Goal: Navigation & Orientation: Find specific page/section

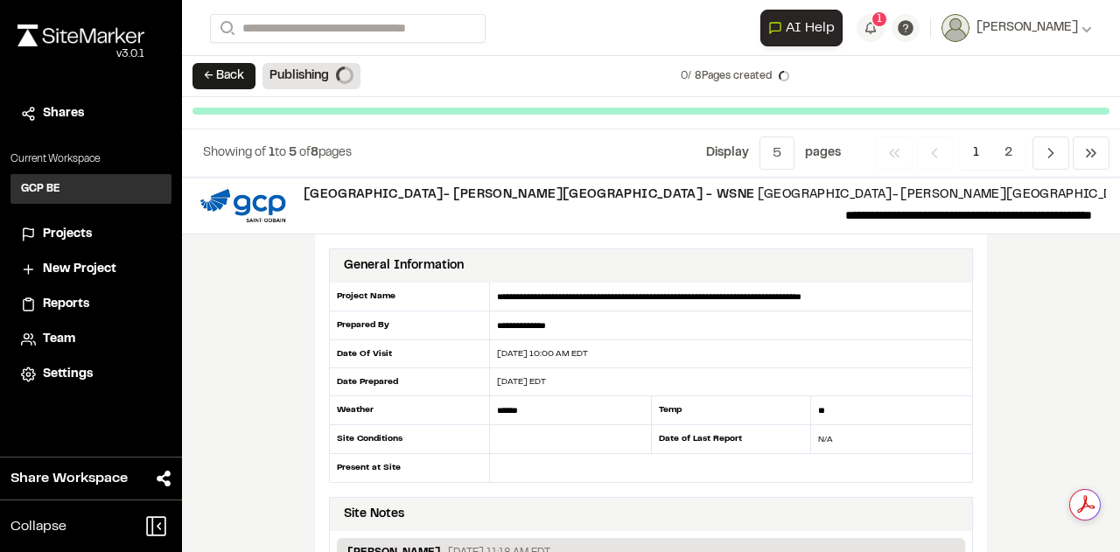
scroll to position [1175, 0]
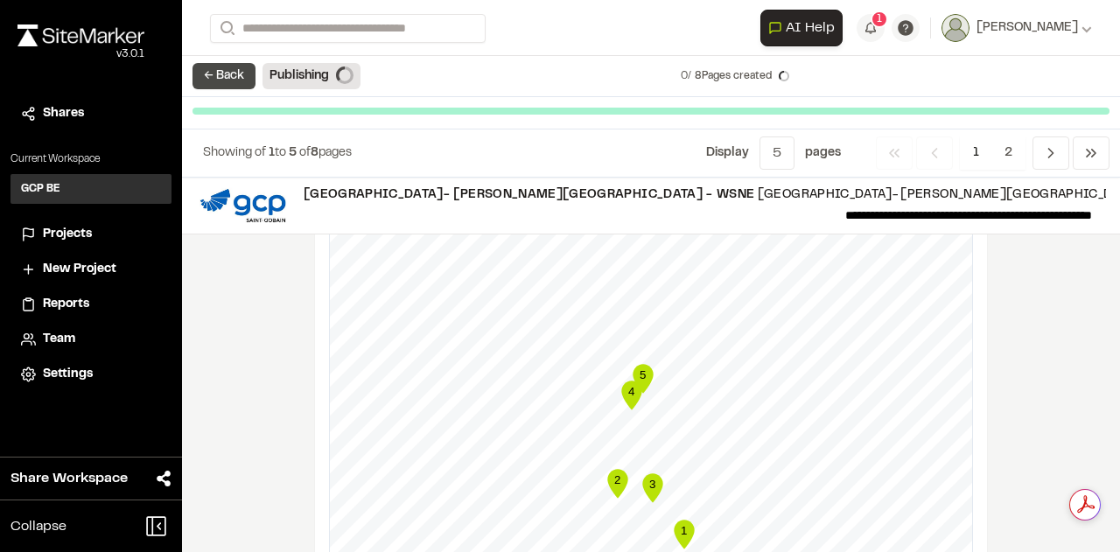
click at [213, 76] on button "← Back" at bounding box center [224, 76] width 63 height 26
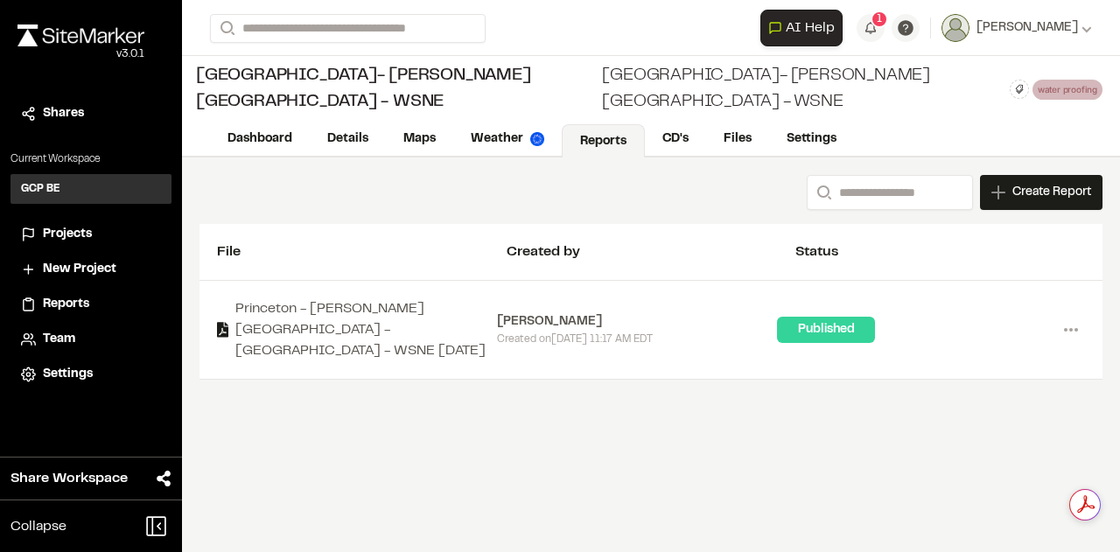
click at [60, 232] on span "Projects" at bounding box center [67, 234] width 49 height 19
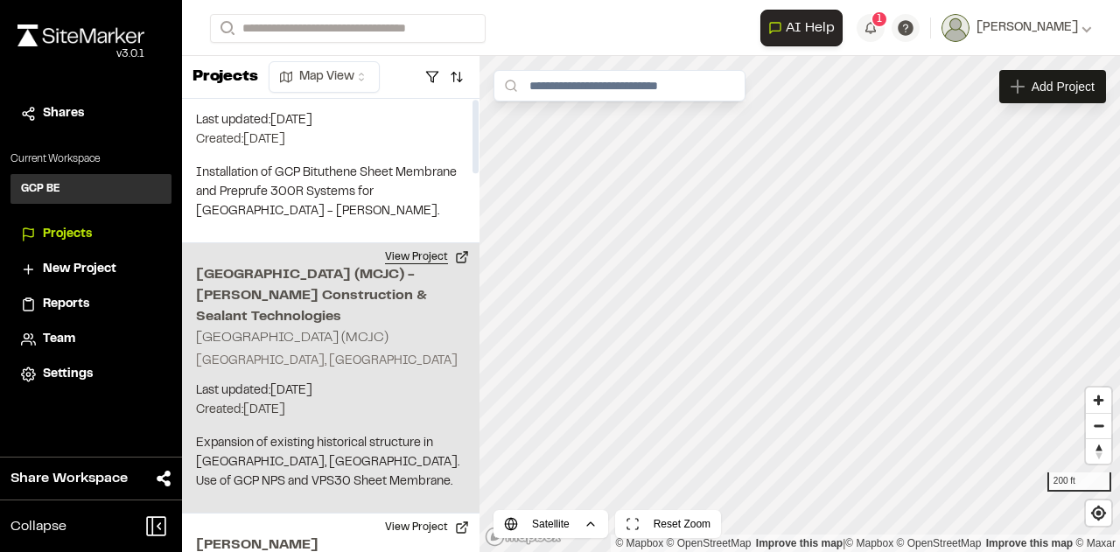
scroll to position [263, 0]
